Goal: Contribute content

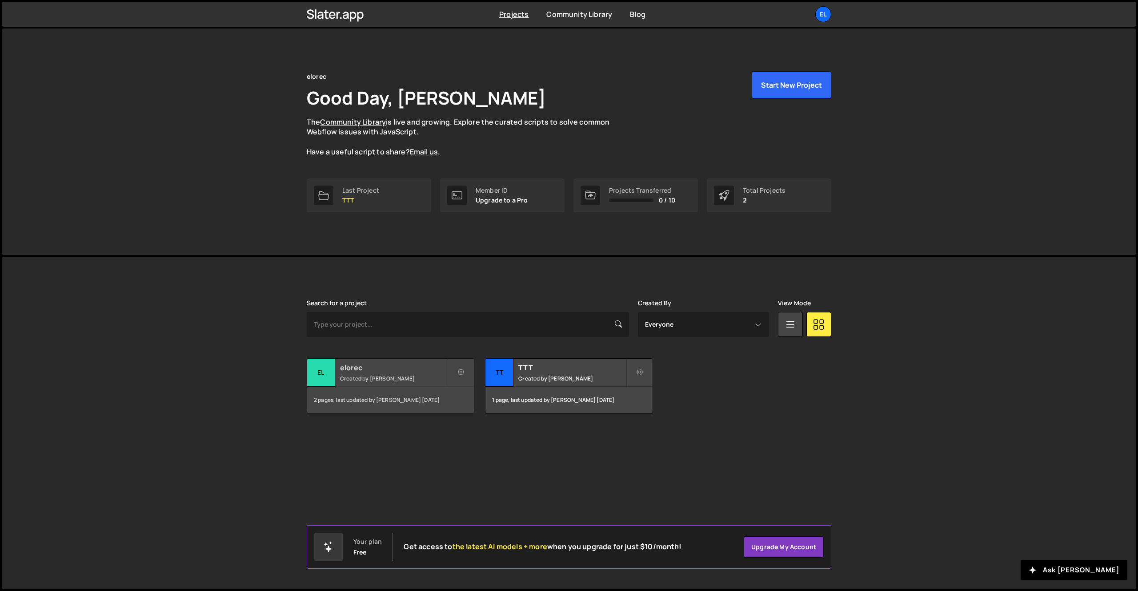
click at [375, 372] on div "elorec Created by Lucas Müller" at bounding box center [390, 372] width 167 height 28
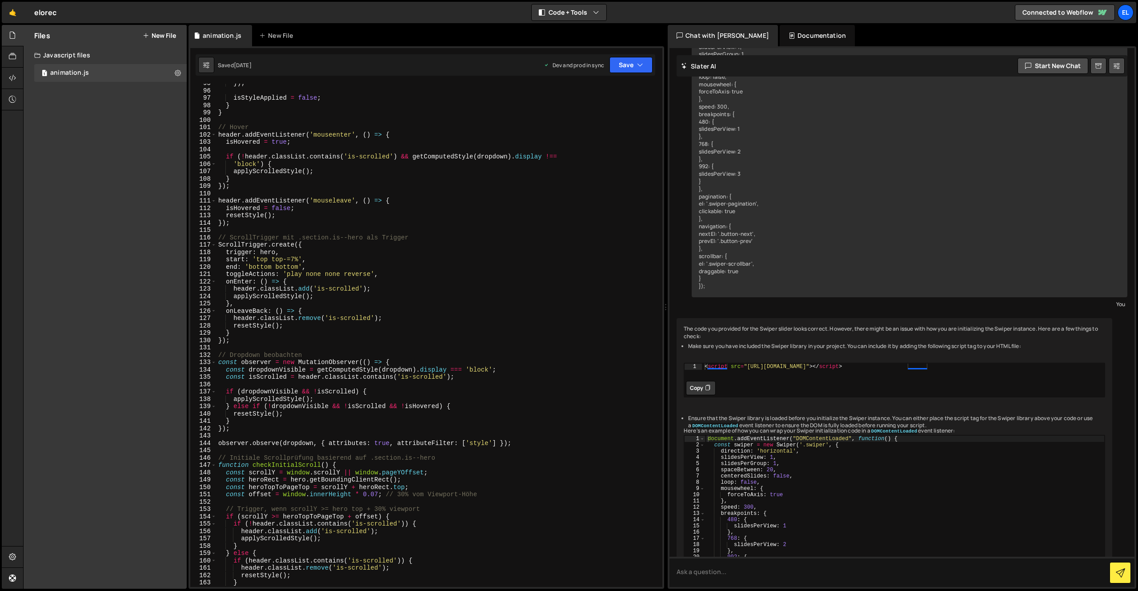
scroll to position [1029, 0]
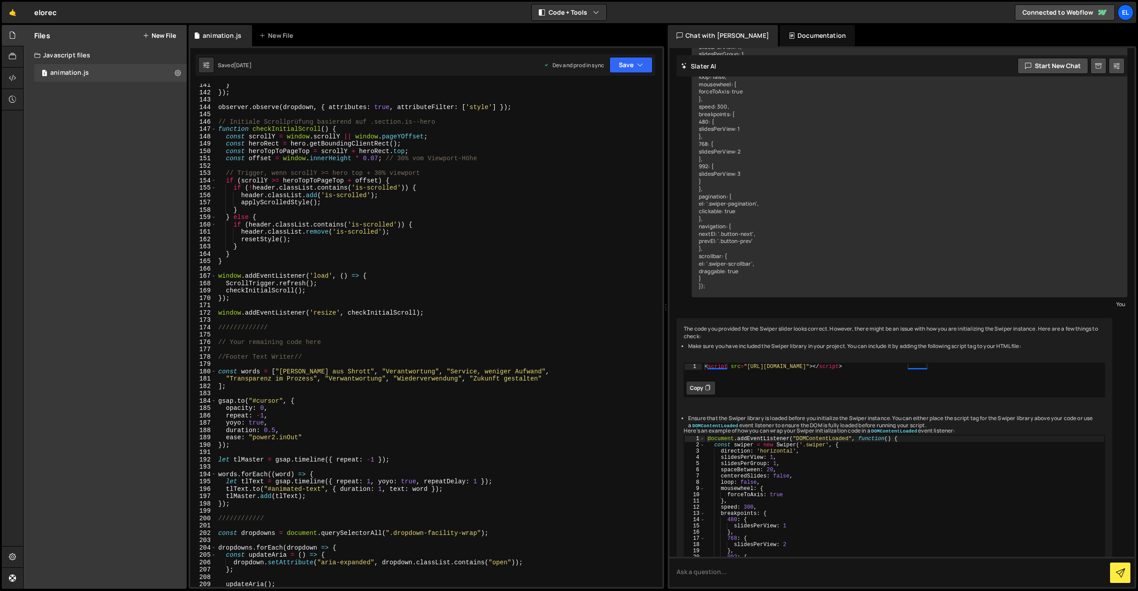
click at [320, 370] on div "} }) ; observer . observe ( dropdown , { attributes : true , attributeFilter : …" at bounding box center [438, 340] width 442 height 518
click at [482, 374] on div "} }) ; observer . observe ( dropdown , { attributes : true , attributeFilter : …" at bounding box center [438, 340] width 442 height 518
type textarea "const words = ["[PERSON_NAME] aus [PERSON_NAME]", "Verantwortung", "Service, we…"
click at [629, 64] on button "Save" at bounding box center [631, 65] width 43 height 16
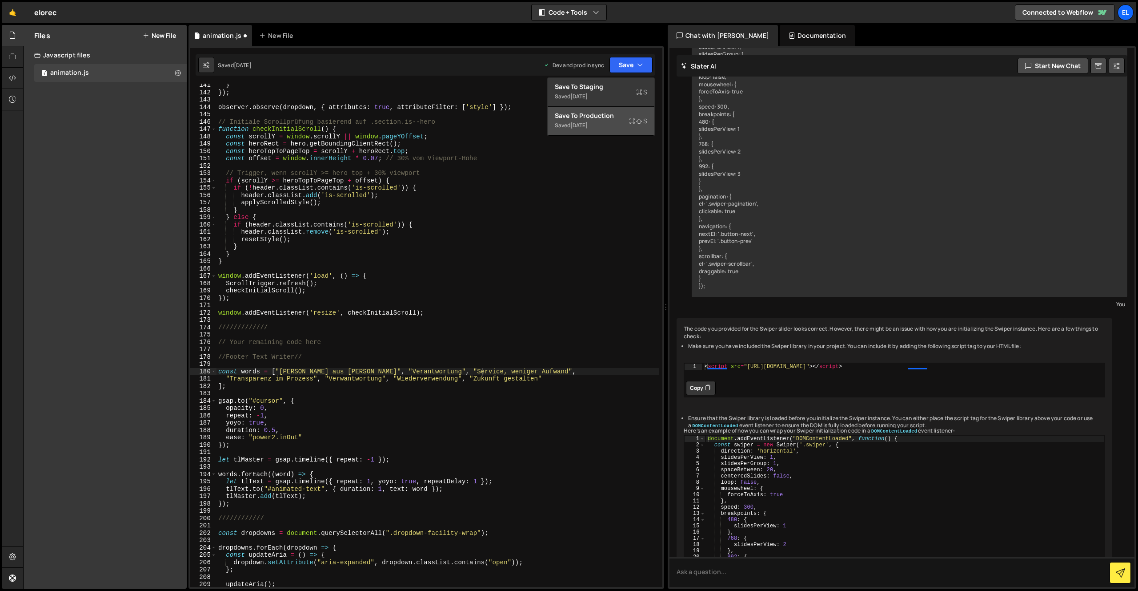
click at [618, 121] on div "Saved [DATE]" at bounding box center [601, 125] width 93 height 11
